Goal: Information Seeking & Learning: Learn about a topic

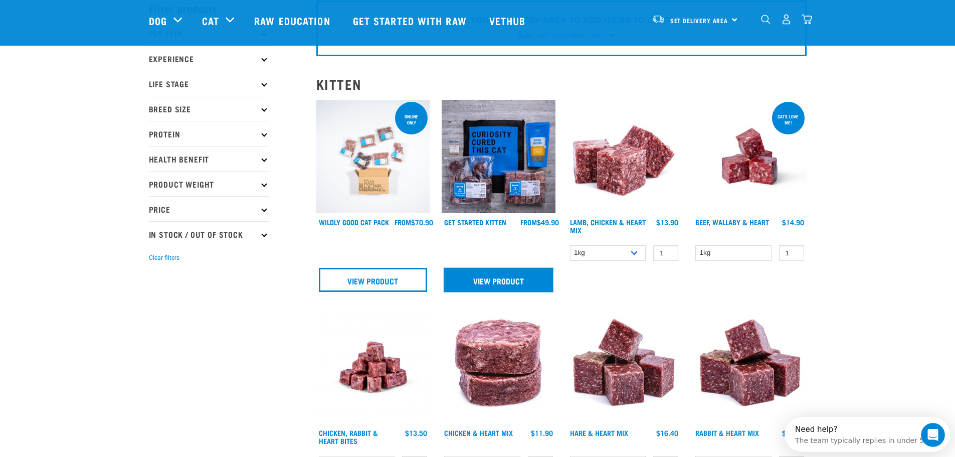
click at [512, 279] on link "View Product" at bounding box center [498, 280] width 109 height 24
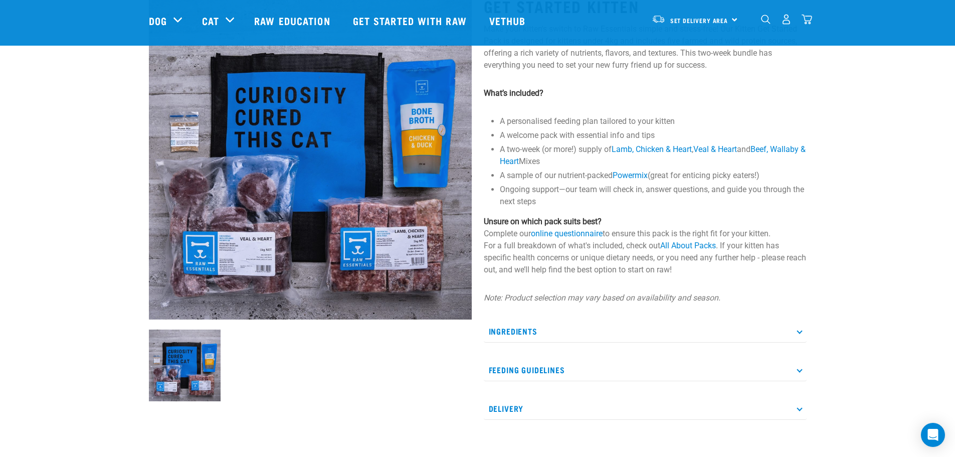
scroll to position [201, 0]
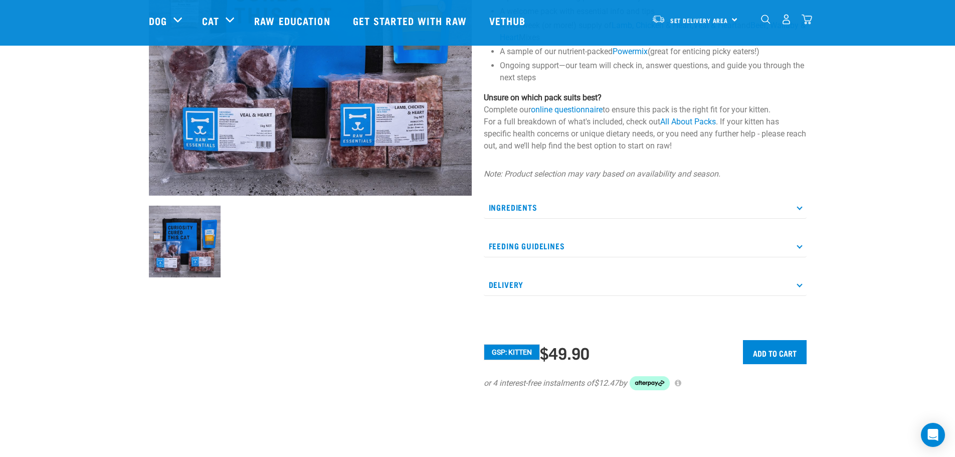
click at [801, 208] on icon at bounding box center [800, 207] width 6 height 6
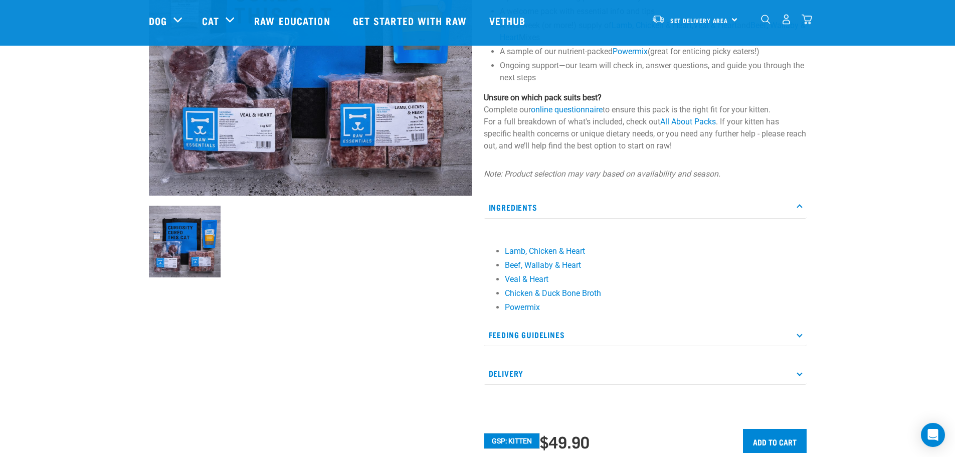
click at [801, 208] on icon at bounding box center [800, 207] width 6 height 6
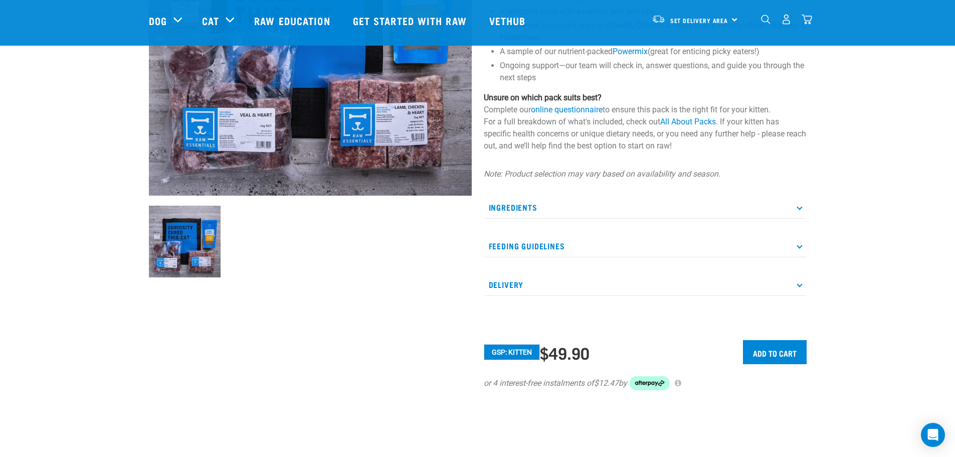
click at [798, 242] on p "Feeding Guidelines" at bounding box center [645, 246] width 323 height 23
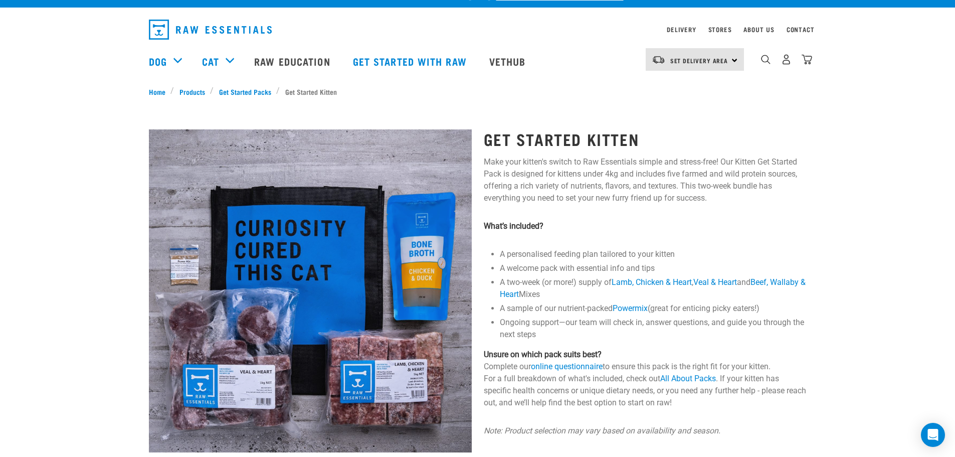
scroll to position [0, 0]
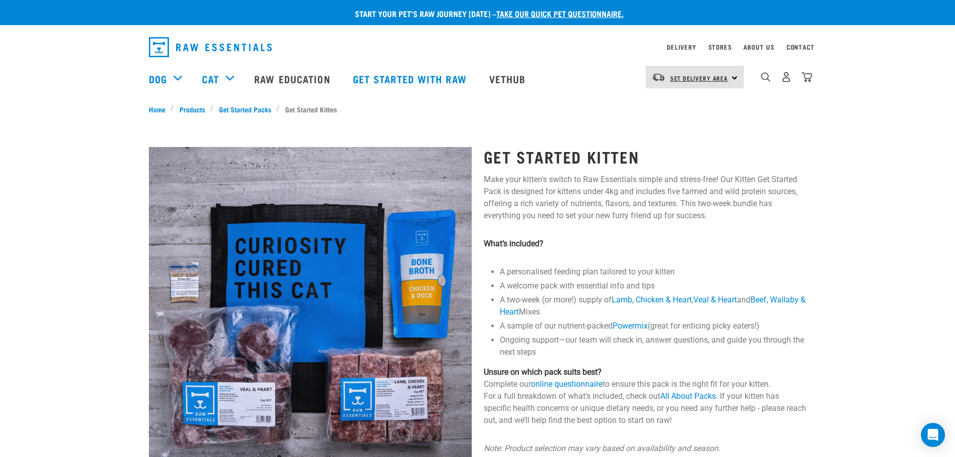
click at [721, 79] on span "Set Delivery Area" at bounding box center [700, 78] width 58 height 4
click at [678, 104] on link "[GEOGRAPHIC_DATA]" at bounding box center [694, 105] width 96 height 22
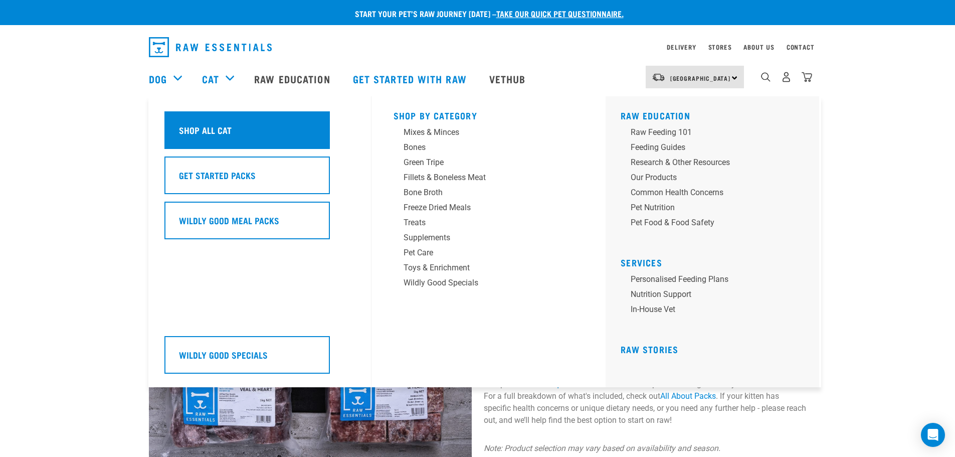
click at [221, 134] on h5 "Shop All Cat" at bounding box center [205, 129] width 53 height 13
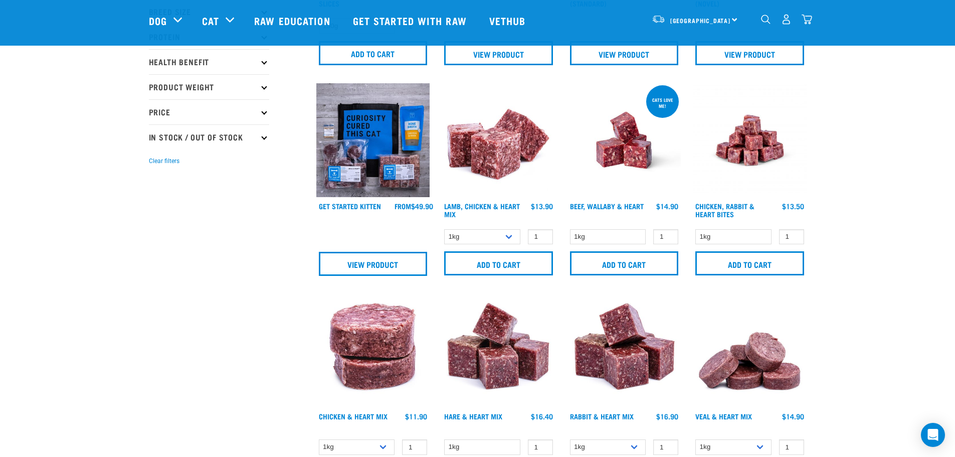
scroll to position [201, 0]
